Goal: Task Accomplishment & Management: Manage account settings

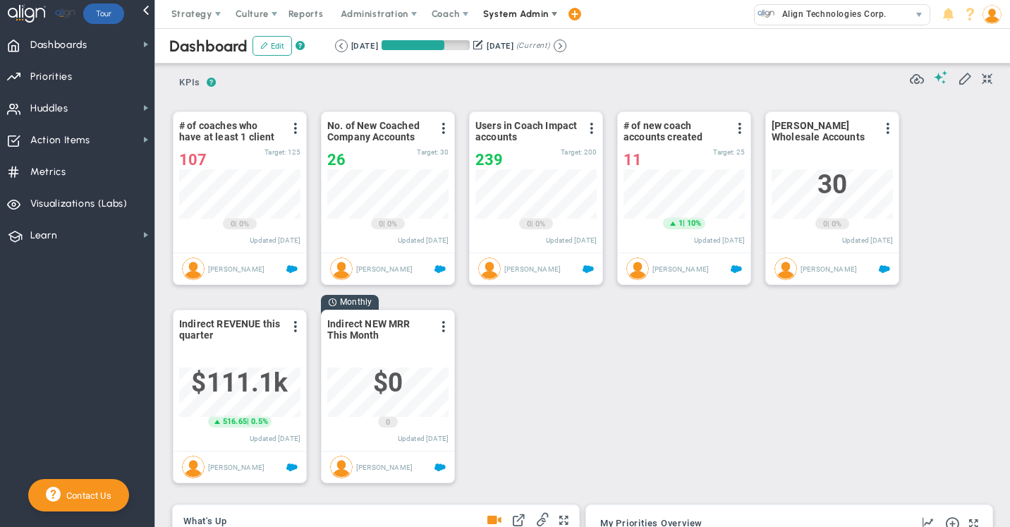
click at [504, 14] on span "System Admin" at bounding box center [516, 13] width 66 height 11
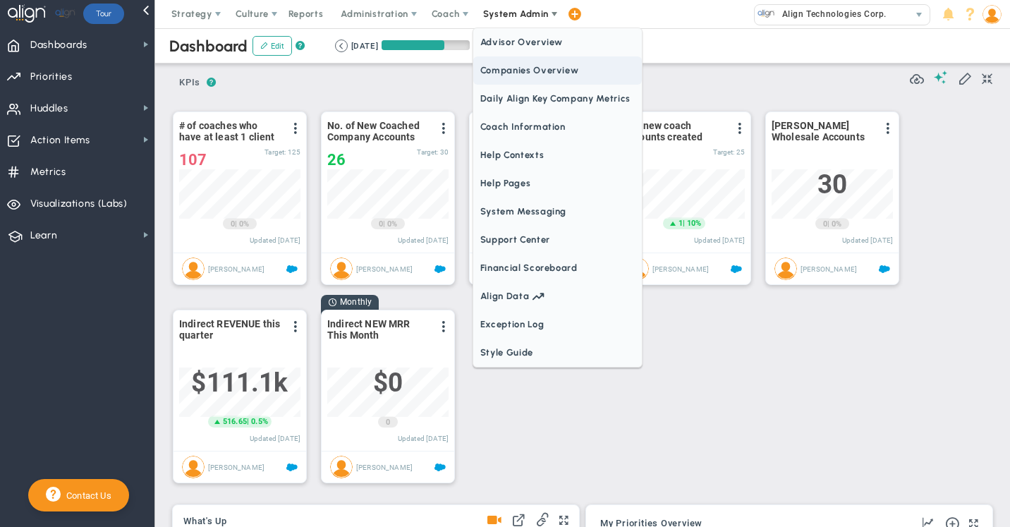
click at [503, 72] on span "Companies Overview" at bounding box center [557, 70] width 169 height 28
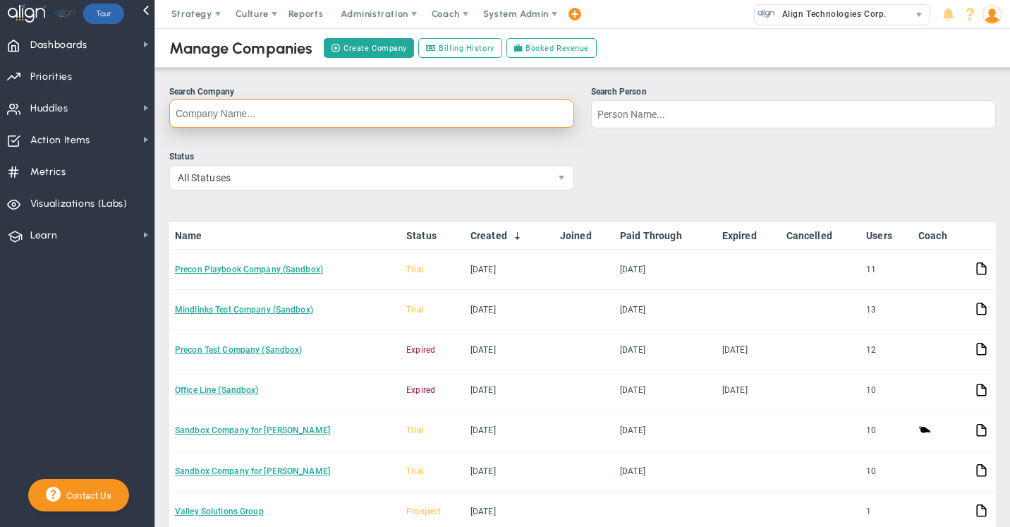
click at [260, 114] on input "Search Company" at bounding box center [371, 113] width 405 height 28
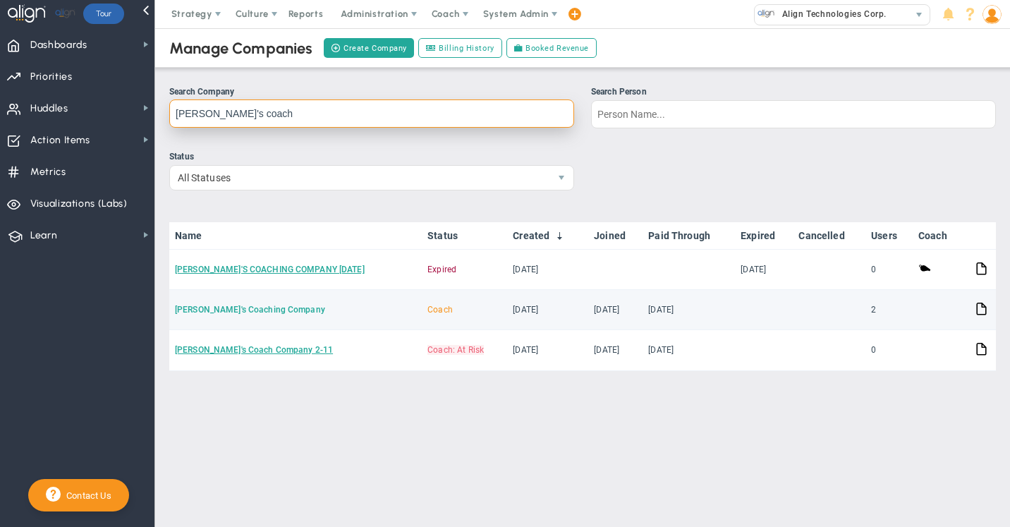
type input "eugene's coach"
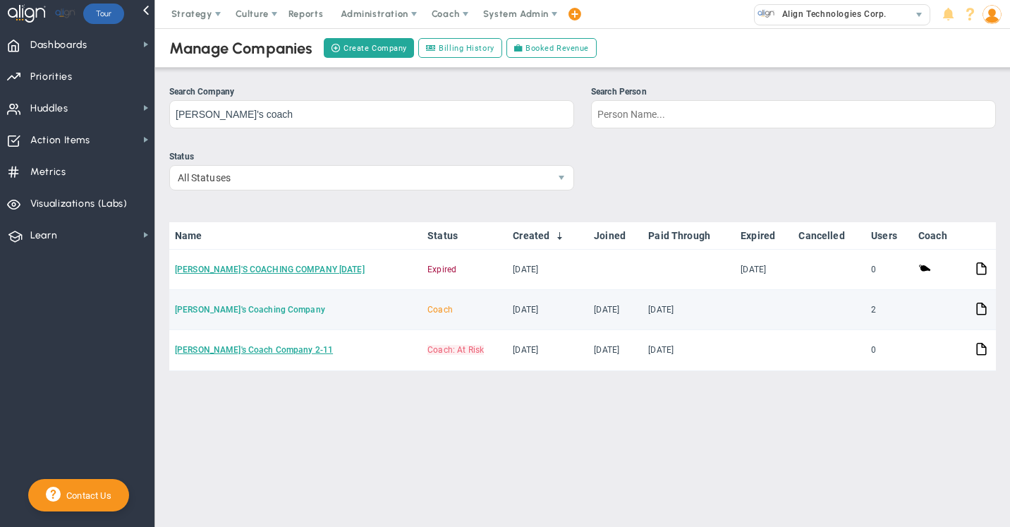
click at [238, 312] on link "[PERSON_NAME]'s Coaching Company" at bounding box center [250, 310] width 150 height 10
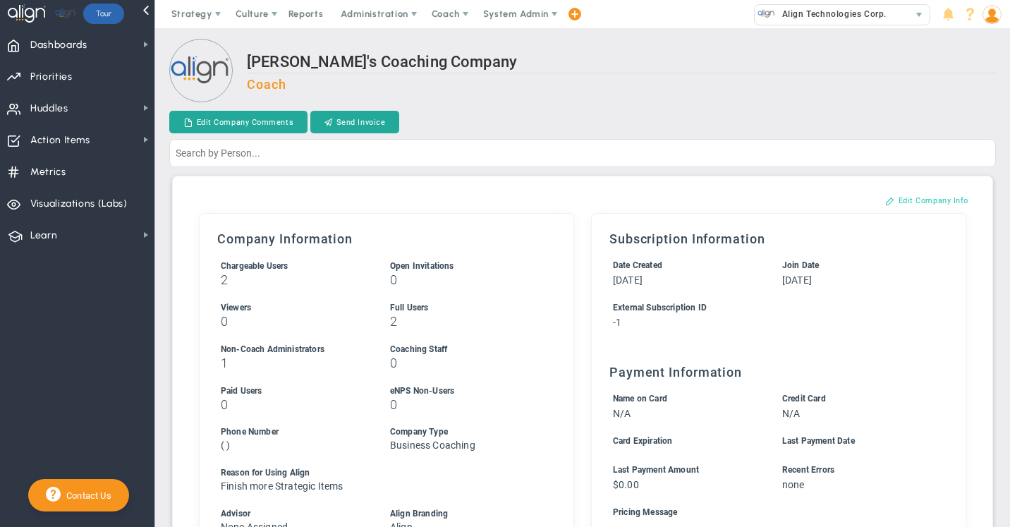
click at [915, 197] on button "Edit Company Info" at bounding box center [926, 200] width 111 height 23
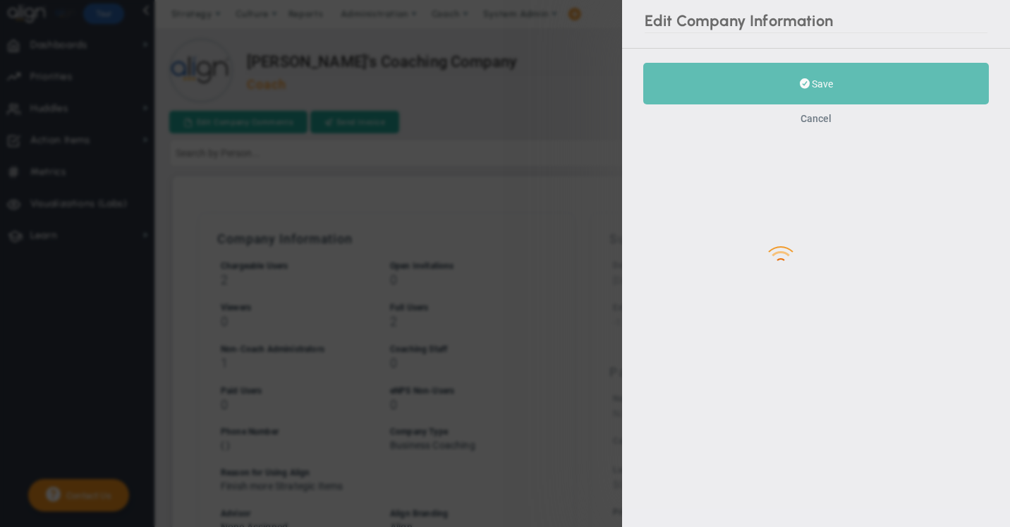
type input "-1"
checkbox input "true"
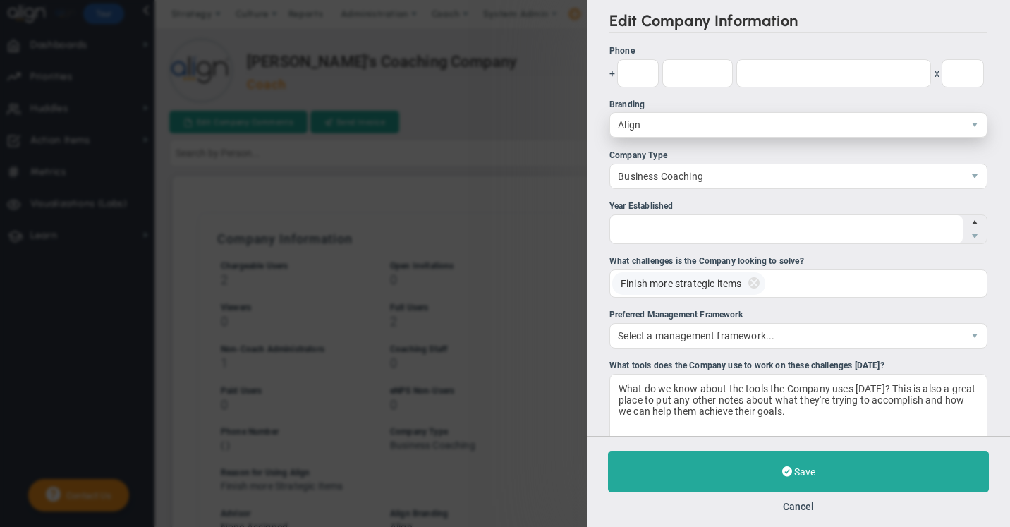
click at [646, 123] on span "Align" at bounding box center [786, 125] width 353 height 24
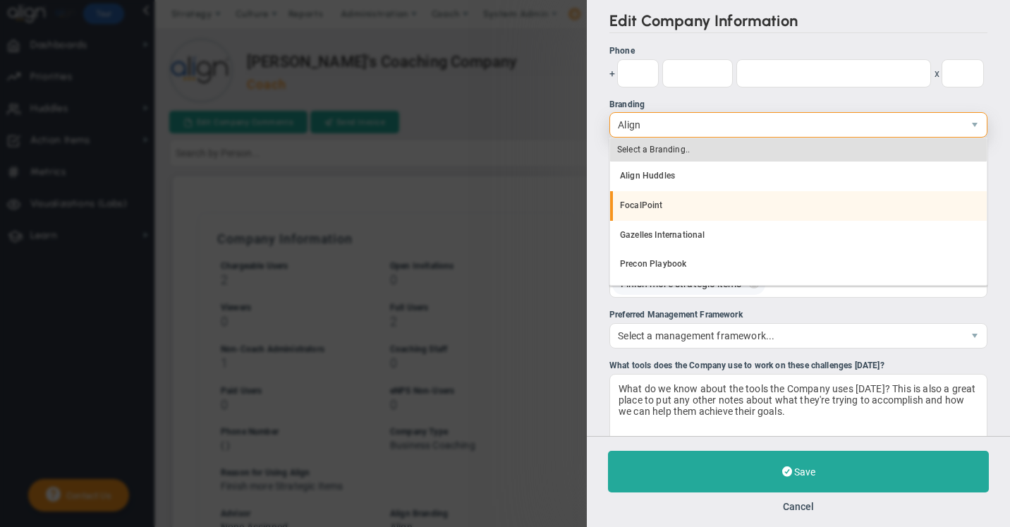
click at [645, 205] on li "FocalPoint" at bounding box center [798, 206] width 377 height 30
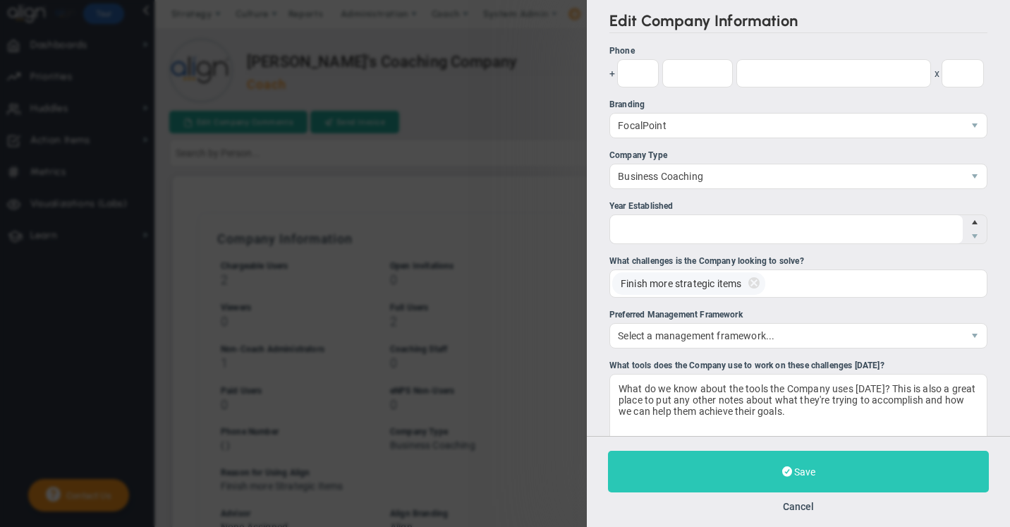
click at [792, 480] on button "Save" at bounding box center [798, 472] width 381 height 42
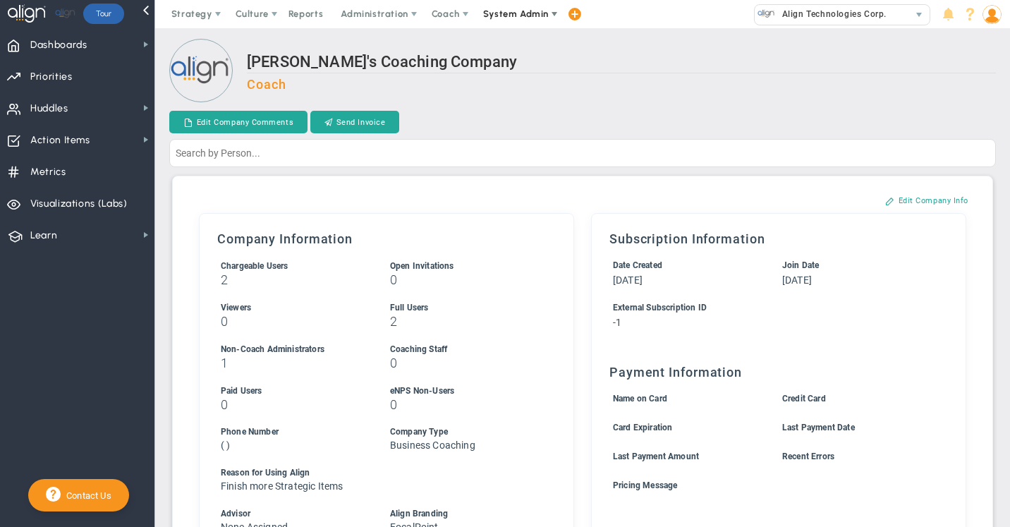
click at [515, 10] on span "System Admin" at bounding box center [516, 13] width 66 height 11
click at [61, 42] on span "Dashboards" at bounding box center [58, 45] width 57 height 30
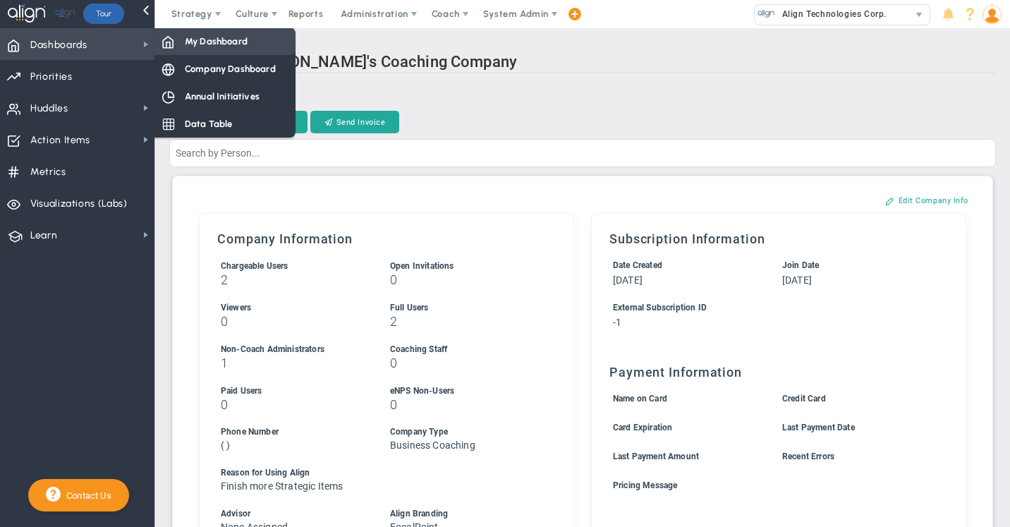
click at [174, 39] on span at bounding box center [167, 41] width 13 height 13
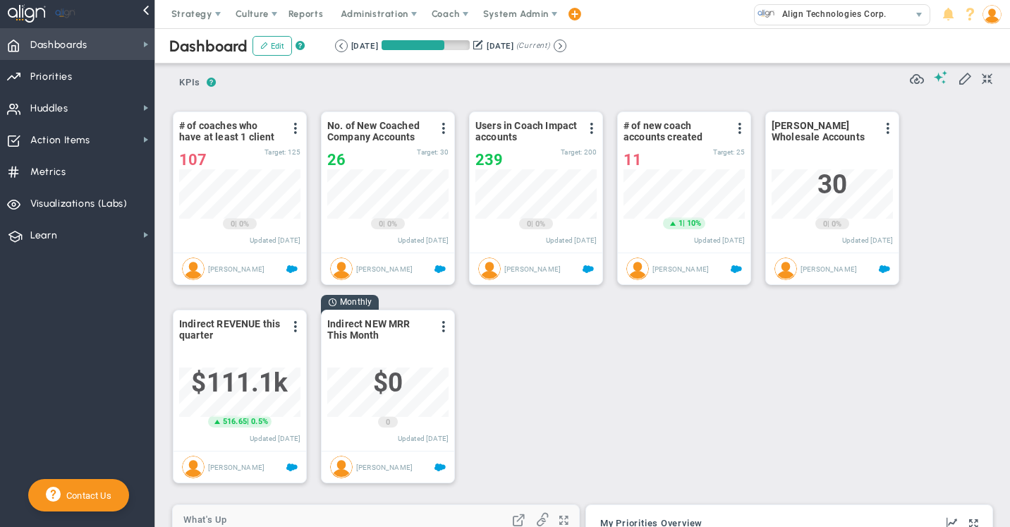
scroll to position [705150, 705078]
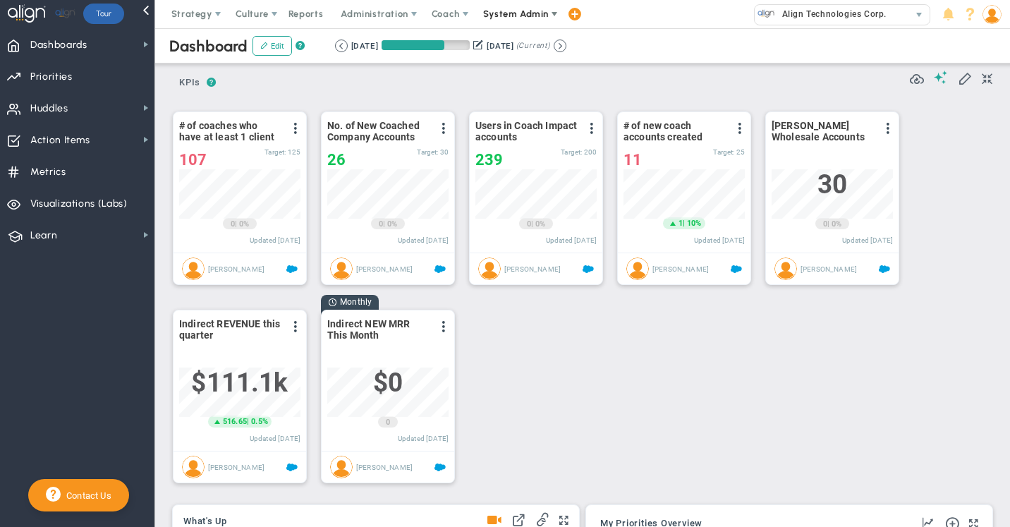
click at [496, 13] on span "System Admin" at bounding box center [516, 13] width 66 height 11
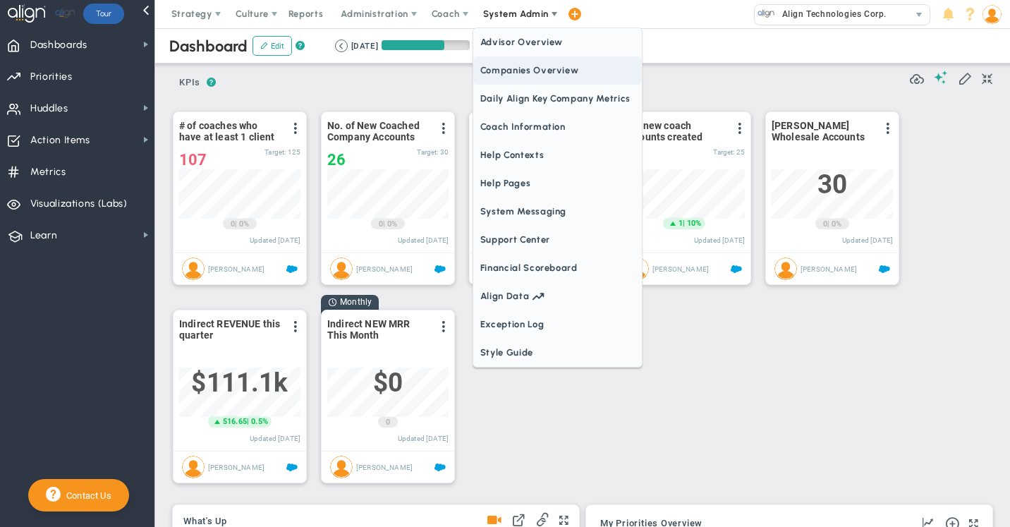
click at [505, 71] on span "Companies Overview" at bounding box center [557, 70] width 169 height 28
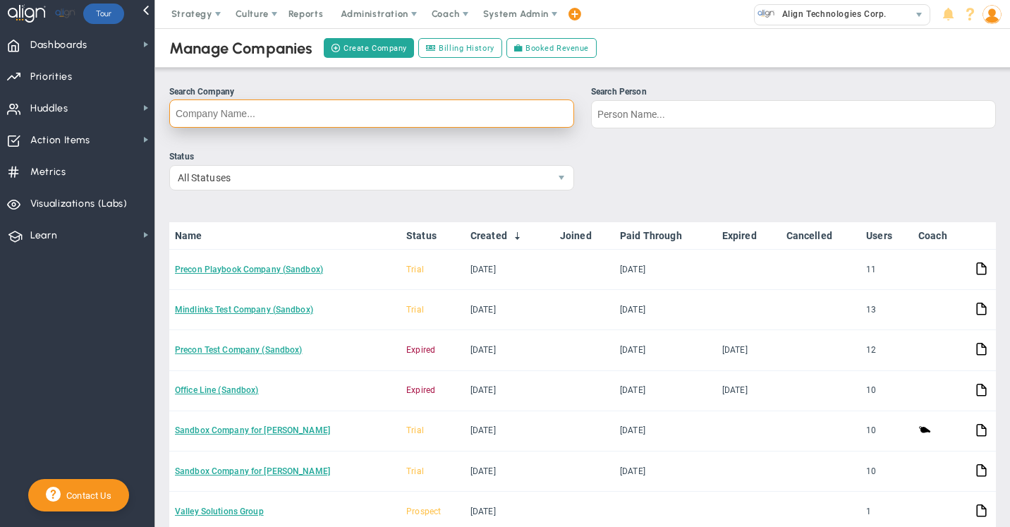
click at [246, 114] on input "Search Company" at bounding box center [371, 113] width 405 height 28
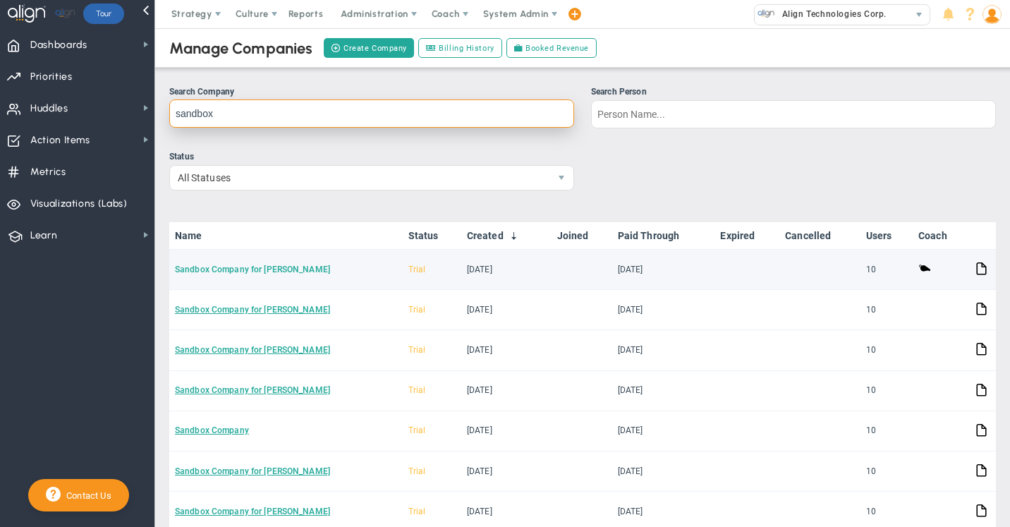
type input "sandbox"
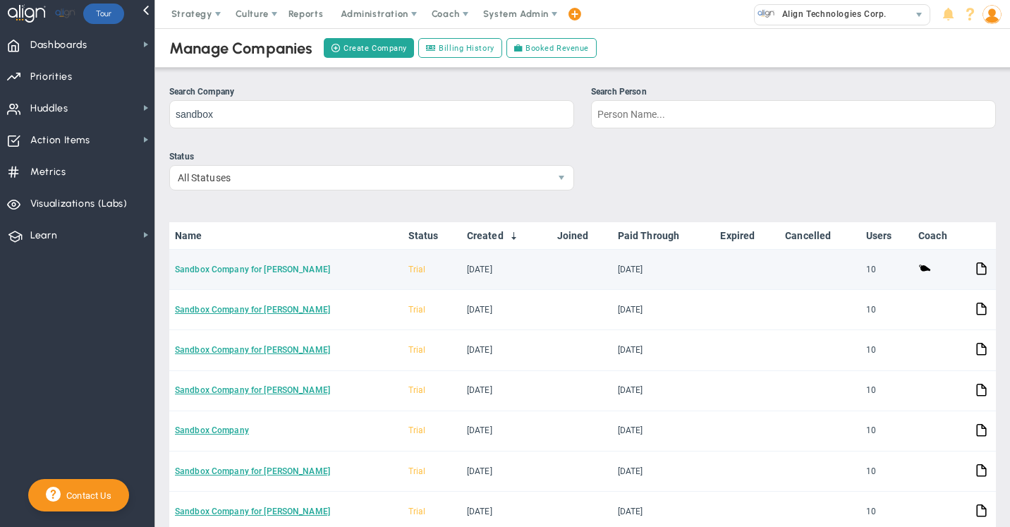
click at [261, 272] on link "Sandbox Company for [PERSON_NAME]" at bounding box center [252, 269] width 155 height 10
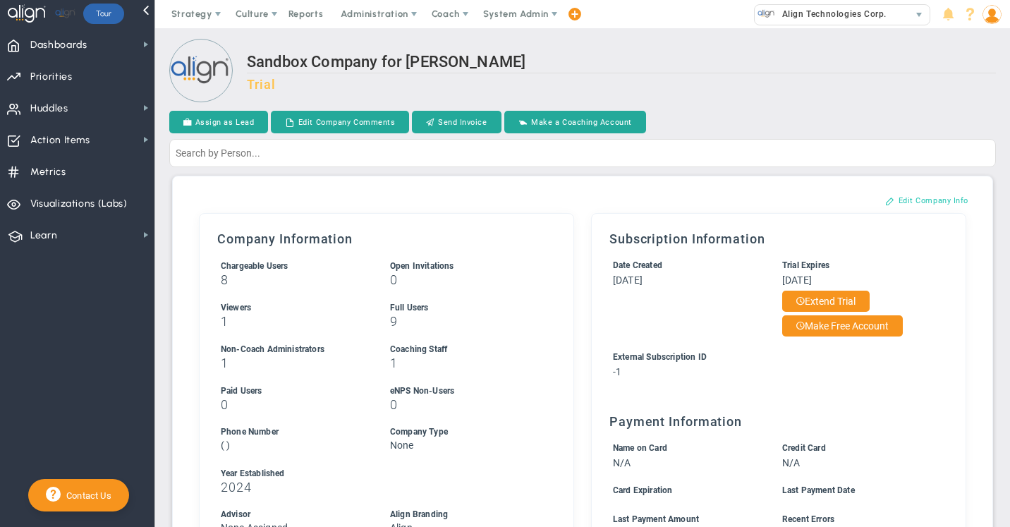
click at [944, 195] on button "Edit Company Info" at bounding box center [926, 200] width 111 height 23
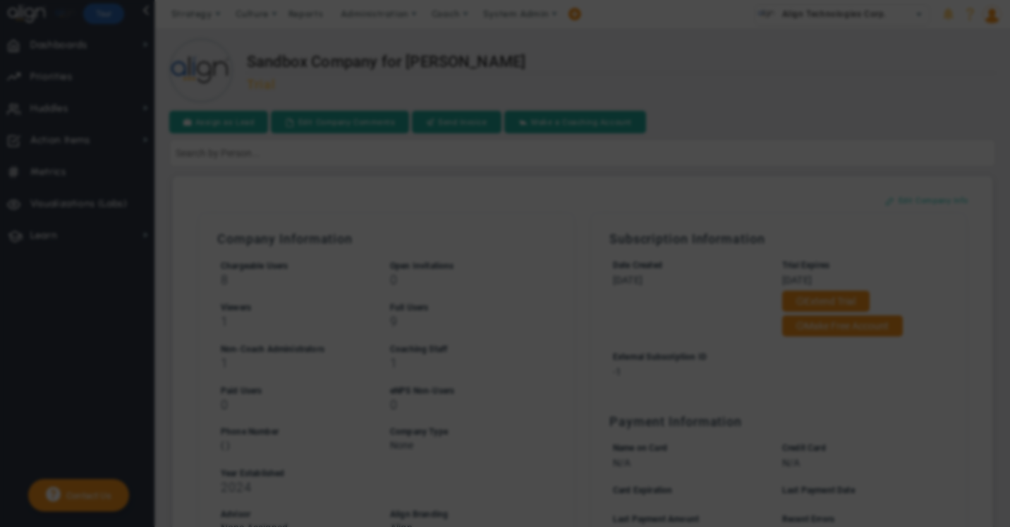
checkbox input "false"
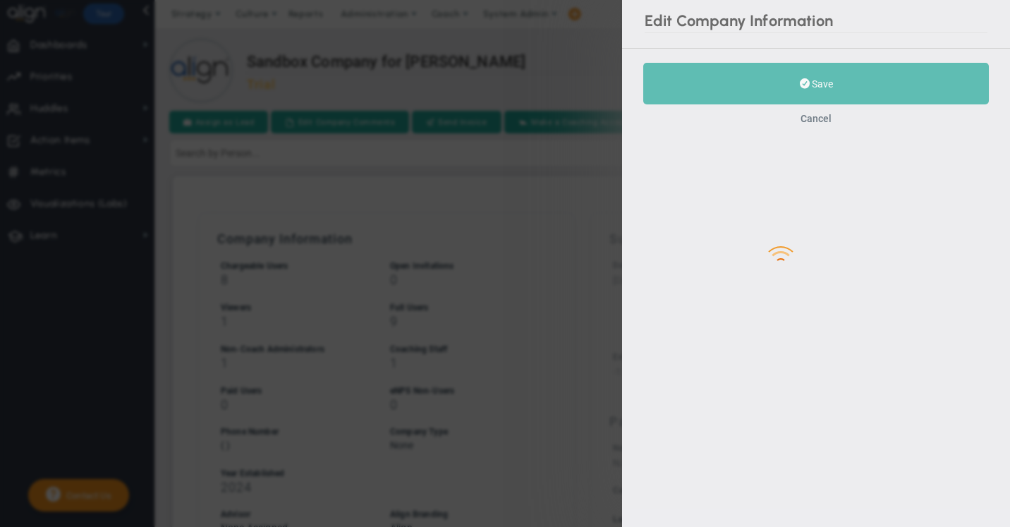
type input "-1"
type input "2024"
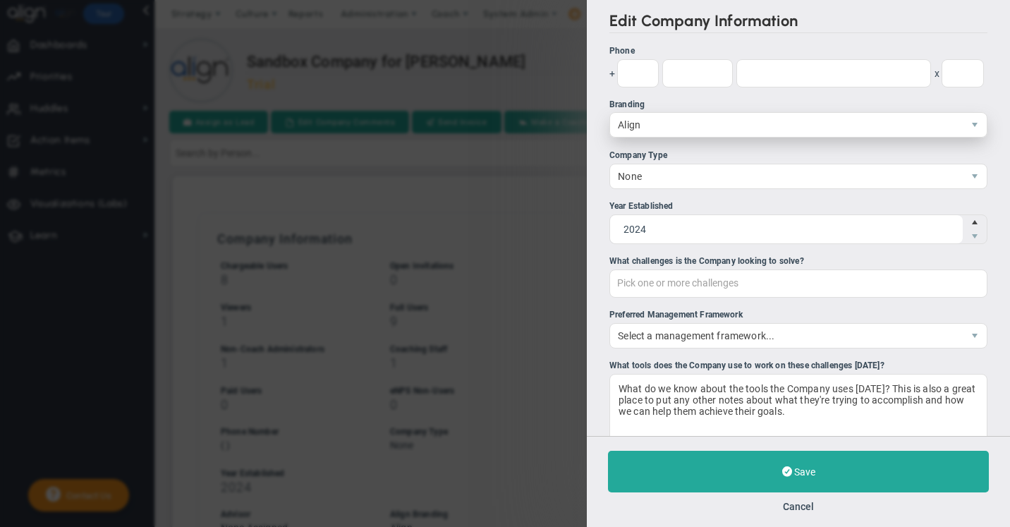
click at [638, 133] on span "Align" at bounding box center [786, 125] width 353 height 24
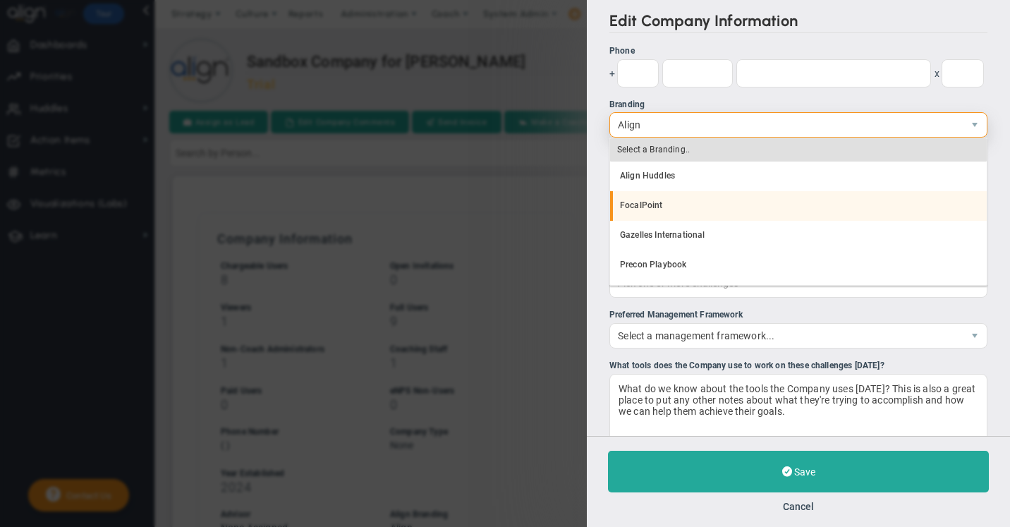
click at [637, 202] on li "FocalPoint" at bounding box center [798, 206] width 377 height 30
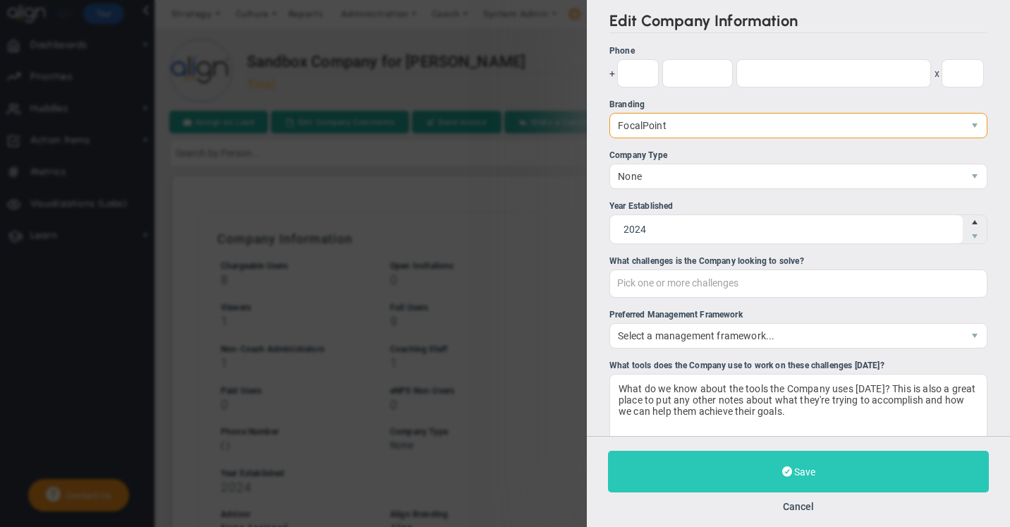
click at [800, 475] on span "Save" at bounding box center [804, 471] width 21 height 11
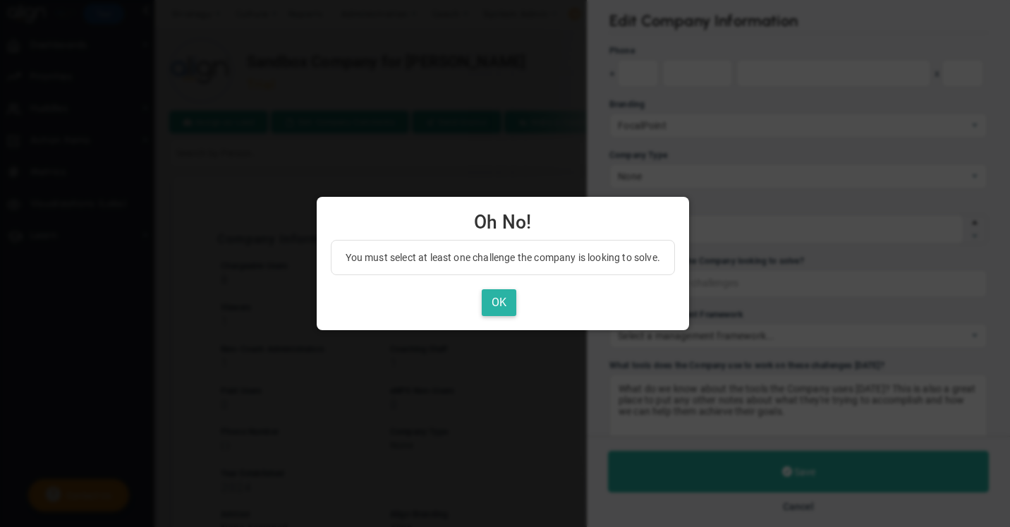
click at [508, 310] on button "OK" at bounding box center [499, 303] width 35 height 28
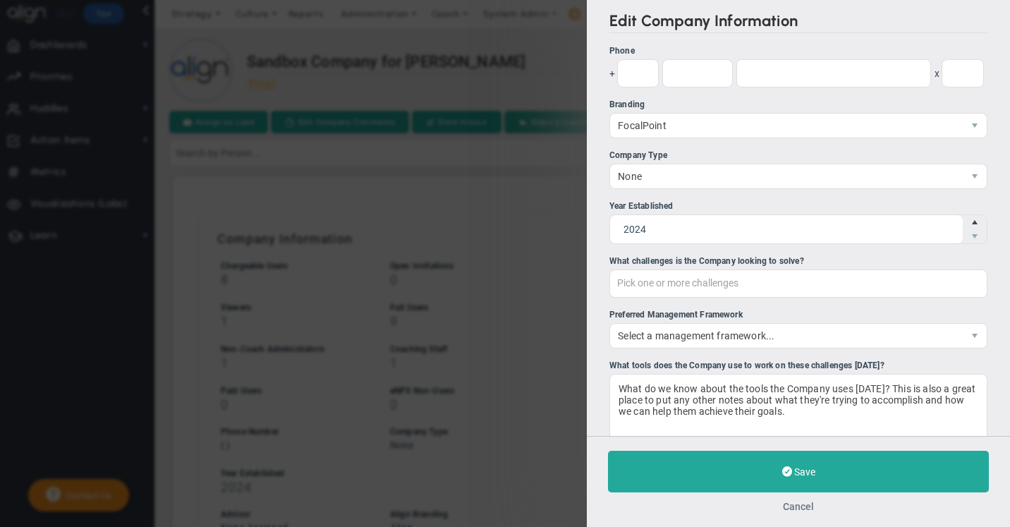
click at [799, 506] on button "Cancel" at bounding box center [798, 506] width 31 height 11
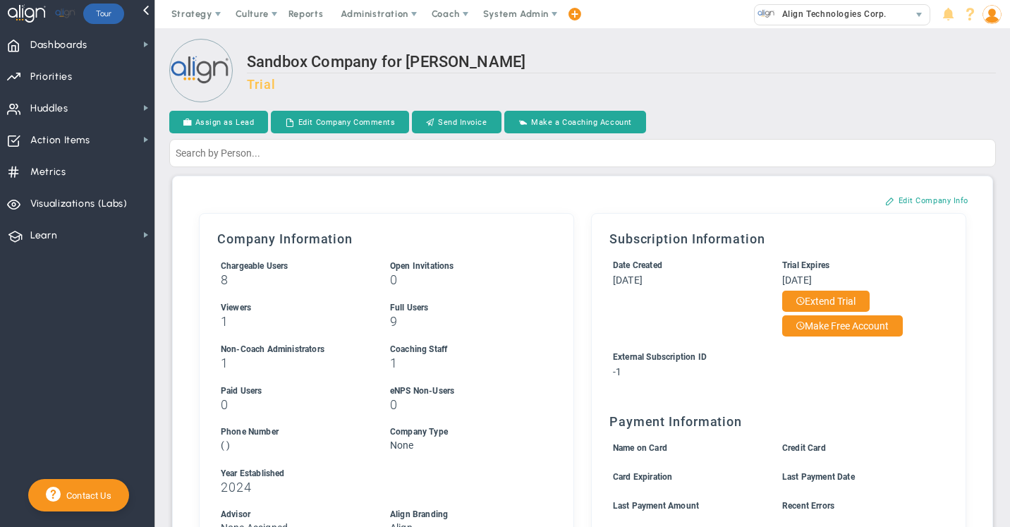
click at [989, 13] on img at bounding box center [991, 14] width 19 height 19
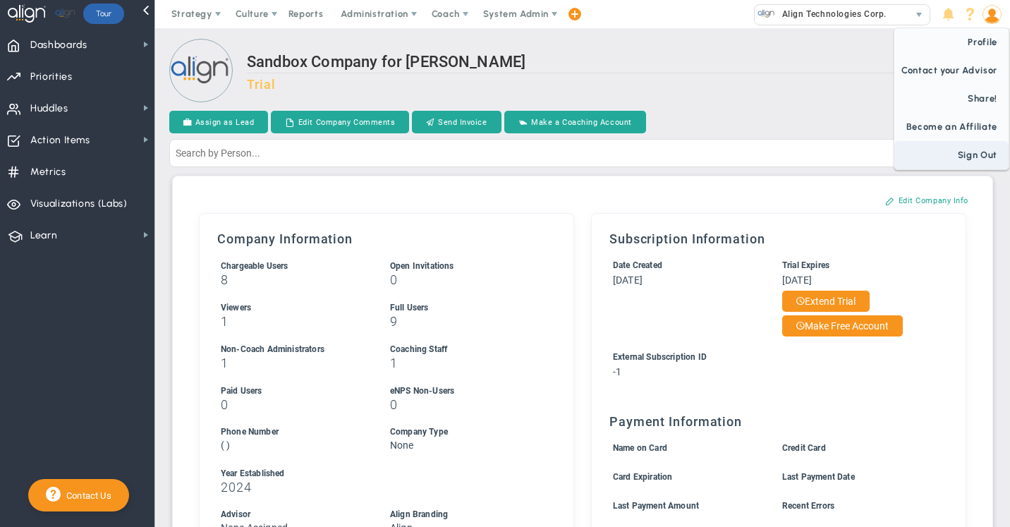
click at [949, 152] on span "Sign Out" at bounding box center [951, 155] width 114 height 28
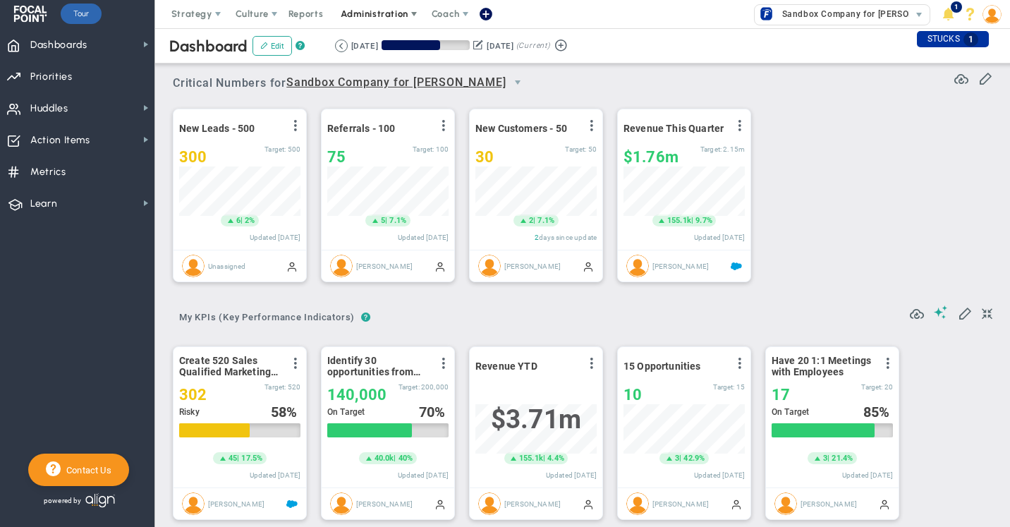
click at [377, 12] on span "Administration" at bounding box center [374, 13] width 67 height 11
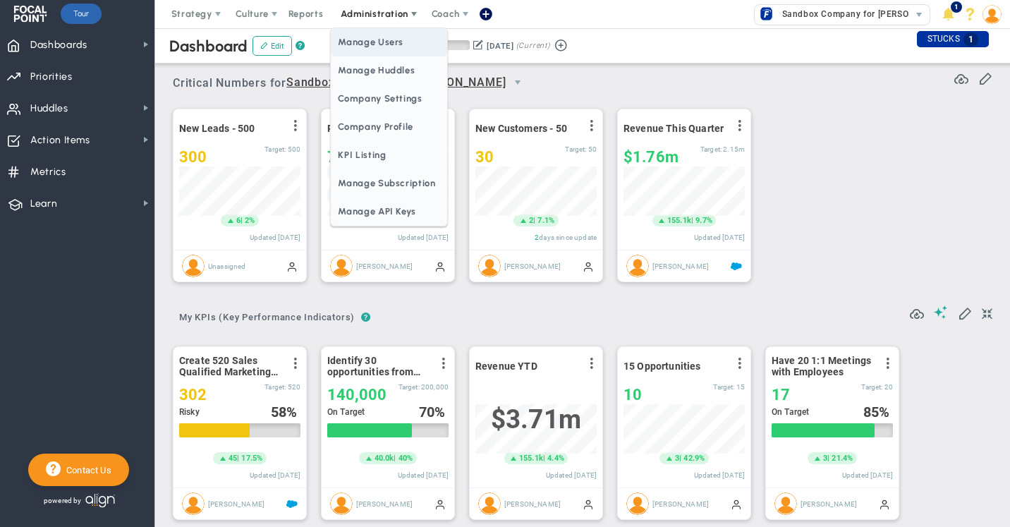
click at [379, 42] on span "Manage Users" at bounding box center [389, 42] width 116 height 28
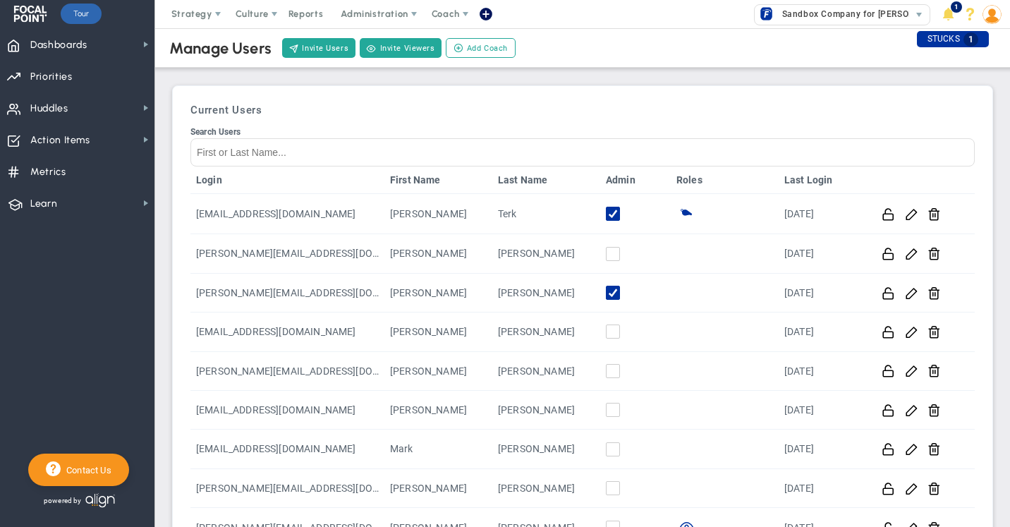
click at [992, 15] on img at bounding box center [991, 14] width 19 height 19
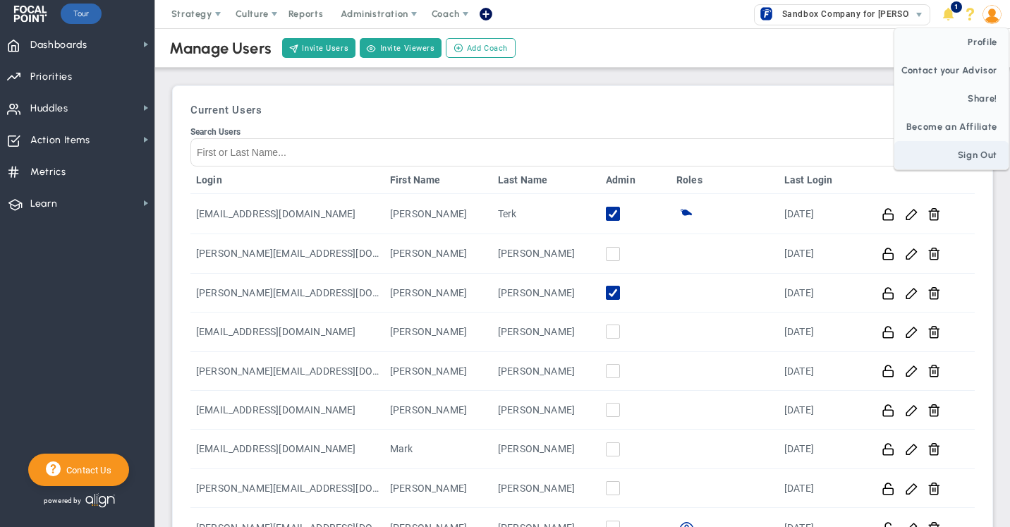
click at [980, 164] on span "Sign Out" at bounding box center [951, 155] width 114 height 28
